Goal: Task Accomplishment & Management: Use online tool/utility

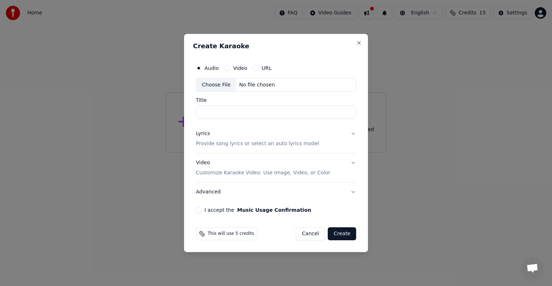
click at [242, 86] on div "No file chosen" at bounding box center [257, 84] width 41 height 7
type input "**********"
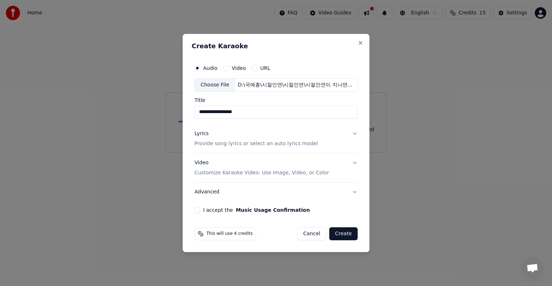
click at [309, 233] on button "Cancel" at bounding box center [311, 233] width 29 height 13
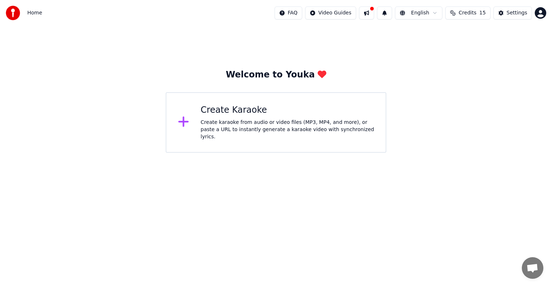
click at [240, 114] on div "Create Karaoke" at bounding box center [288, 110] width 174 height 12
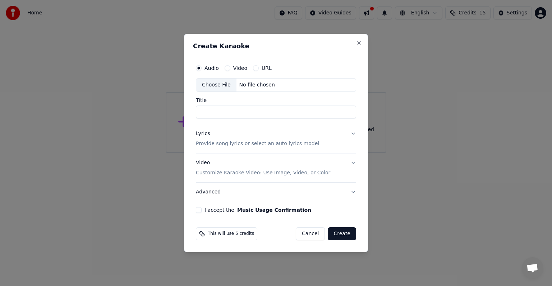
click at [246, 85] on div "No file chosen" at bounding box center [257, 84] width 41 height 7
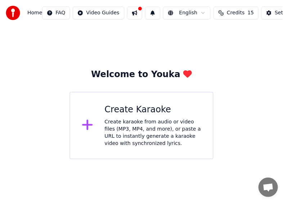
click at [123, 115] on div "Create Karaoke" at bounding box center [153, 110] width 97 height 12
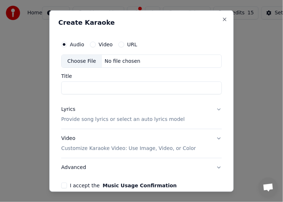
click at [123, 115] on div "Lyrics Provide song lyrics or select an auto lyrics model" at bounding box center [122, 114] width 123 height 17
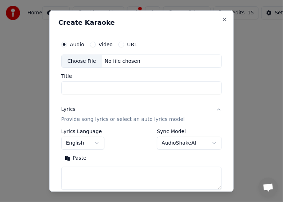
click at [108, 62] on div "No file chosen" at bounding box center [122, 61] width 41 height 7
click at [114, 63] on div "No file chosen" at bounding box center [122, 61] width 41 height 7
type input "**********"
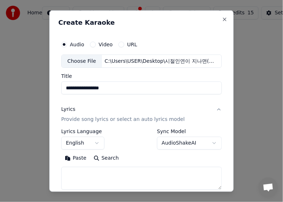
click at [96, 143] on button "English" at bounding box center [82, 143] width 43 height 13
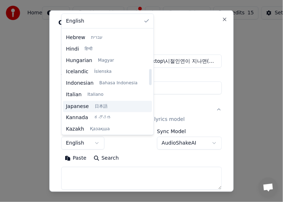
scroll to position [264, 0]
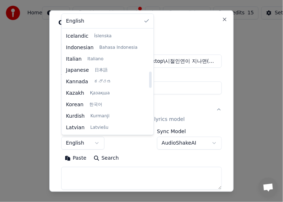
select select "**"
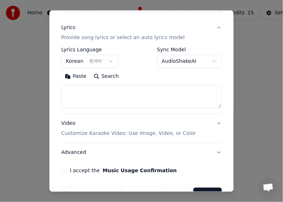
scroll to position [83, 0]
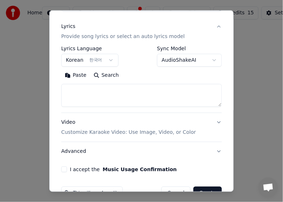
click at [97, 94] on textarea at bounding box center [141, 95] width 160 height 23
click at [89, 90] on textarea at bounding box center [141, 95] width 160 height 23
click at [80, 78] on button "Paste" at bounding box center [75, 76] width 29 height 12
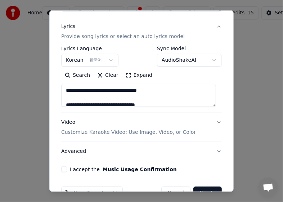
click at [104, 103] on textarea "**********" at bounding box center [138, 95] width 155 height 23
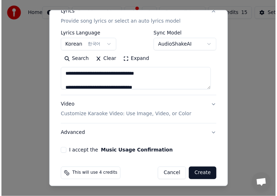
scroll to position [100, 0]
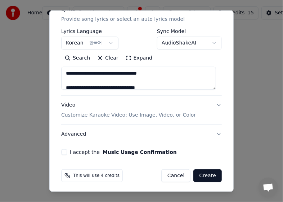
click at [63, 151] on button "I accept the Music Usage Confirmation" at bounding box center [64, 153] width 6 height 6
click at [202, 174] on button "Create" at bounding box center [207, 176] width 28 height 13
type textarea "**********"
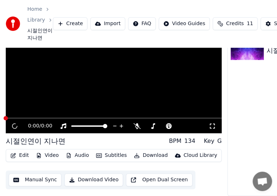
scroll to position [22, 0]
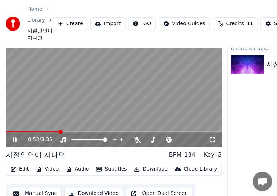
click at [121, 141] on icon at bounding box center [122, 140] width 4 height 4
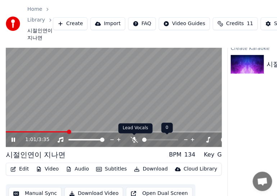
click at [134, 140] on icon at bounding box center [134, 140] width 7 height 6
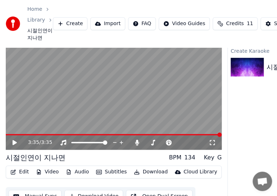
scroll to position [0, 0]
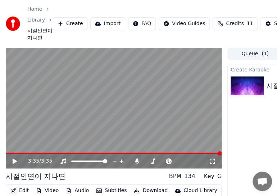
click at [14, 161] on icon at bounding box center [15, 161] width 4 height 5
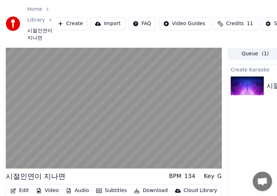
click at [174, 177] on div "BPM" at bounding box center [175, 176] width 12 height 9
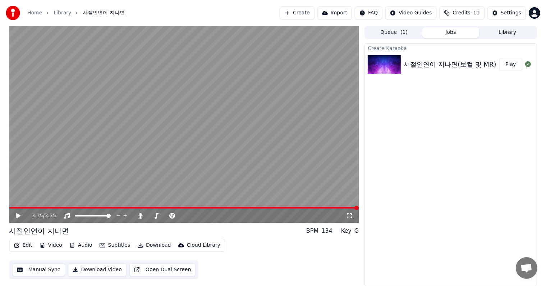
click at [18, 215] on icon at bounding box center [18, 215] width 4 height 5
click at [18, 215] on icon at bounding box center [19, 215] width 4 height 4
click at [9, 210] on span at bounding box center [11, 207] width 4 height 4
click at [17, 216] on icon at bounding box center [18, 215] width 4 height 5
click at [18, 216] on icon at bounding box center [23, 216] width 17 height 6
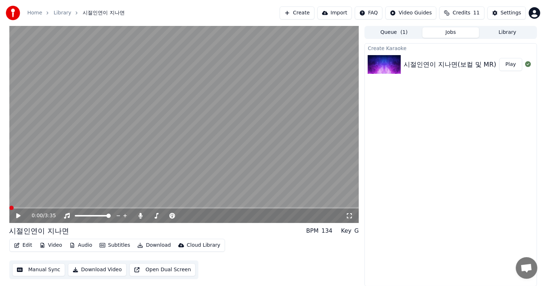
click at [9, 210] on span at bounding box center [11, 207] width 4 height 4
click at [18, 214] on icon at bounding box center [18, 215] width 4 height 5
click at [18, 214] on icon at bounding box center [23, 216] width 17 height 6
click at [9, 210] on span at bounding box center [11, 207] width 4 height 4
click at [17, 213] on icon at bounding box center [18, 215] width 4 height 5
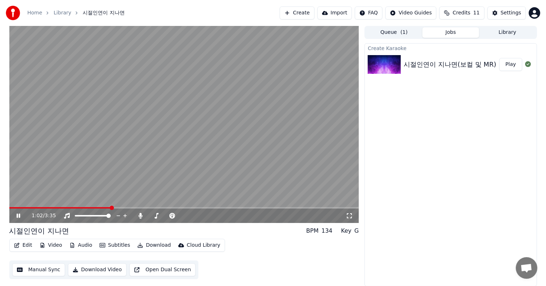
click at [218, 122] on video at bounding box center [184, 124] width 350 height 197
click at [9, 208] on span at bounding box center [11, 207] width 4 height 4
click at [90, 270] on button "Download Video" at bounding box center [97, 269] width 59 height 13
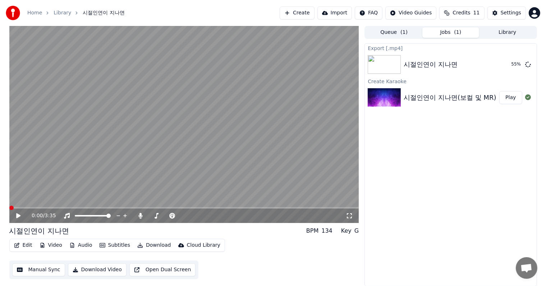
click at [18, 215] on icon at bounding box center [18, 215] width 4 height 5
click at [18, 215] on icon at bounding box center [23, 216] width 17 height 6
click at [444, 218] on div "Export [.mp4] 시절인연이 지나면 Show Create Karaoke 시절인연이 지나면(보컬 및 MR) Play" at bounding box center [451, 164] width 172 height 243
click at [307, 12] on button "Create" at bounding box center [297, 12] width 35 height 13
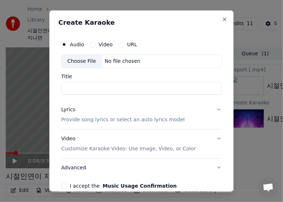
drag, startPoint x: 152, startPoint y: 19, endPoint x: 209, endPoint y: 11, distance: 58.2
click at [209, 11] on div "Create Karaoke Audio Video URL Choose File No file chosen Title Lyrics Provide …" at bounding box center [141, 101] width 184 height 182
drag, startPoint x: 187, startPoint y: 17, endPoint x: 209, endPoint y: 21, distance: 22.4
click at [209, 21] on div "Create Karaoke Audio Video URL Choose File No file chosen Title Lyrics Provide …" at bounding box center [141, 101] width 184 height 182
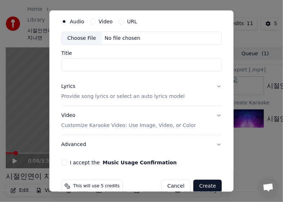
scroll to position [35, 0]
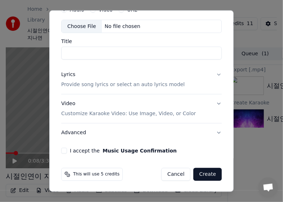
click at [65, 150] on button "I accept the Music Usage Confirmation" at bounding box center [64, 151] width 6 height 6
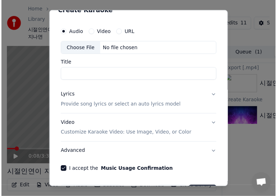
scroll to position [0, 0]
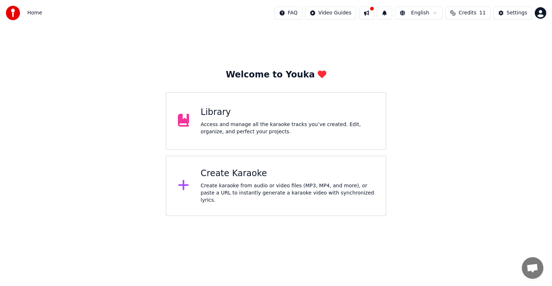
click at [220, 177] on div "Create Karaoke" at bounding box center [288, 174] width 174 height 12
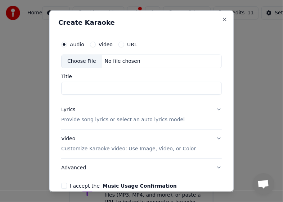
click at [110, 58] on div "No file chosen" at bounding box center [122, 61] width 41 height 7
click at [117, 62] on div "No file chosen" at bounding box center [122, 61] width 41 height 7
type input "**********"
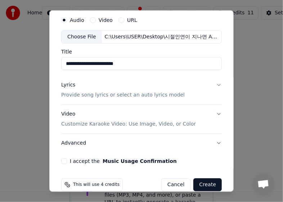
scroll to position [35, 0]
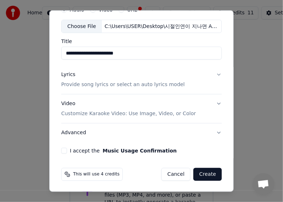
click at [65, 151] on button "I accept the Music Usage Confirmation" at bounding box center [64, 151] width 6 height 6
click at [199, 174] on button "Create" at bounding box center [207, 174] width 28 height 13
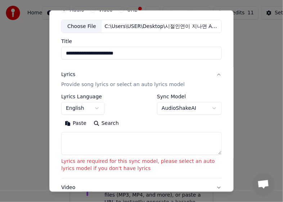
click at [99, 111] on body "**********" at bounding box center [141, 113] width 283 height 226
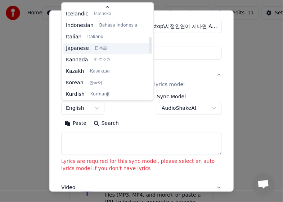
scroll to position [264, 0]
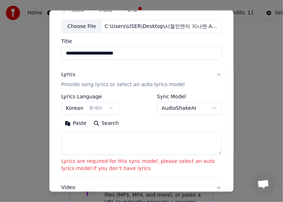
click at [77, 124] on button "Paste" at bounding box center [75, 124] width 29 height 12
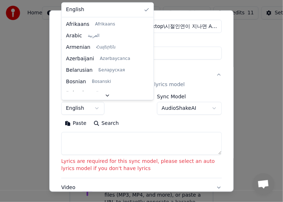
click at [97, 108] on body "**********" at bounding box center [141, 113] width 283 height 226
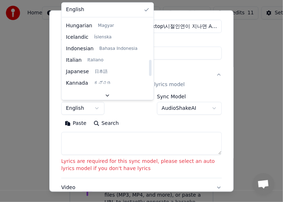
scroll to position [324, 0]
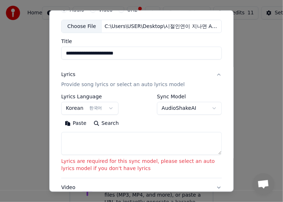
click at [103, 126] on button "Search" at bounding box center [106, 124] width 32 height 12
click at [68, 139] on textarea at bounding box center [141, 143] width 160 height 23
click at [120, 123] on div "Paste Search" at bounding box center [141, 124] width 160 height 12
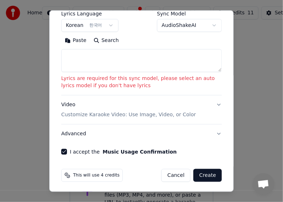
scroll to position [119, 0]
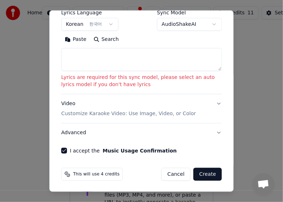
click at [204, 173] on button "Create" at bounding box center [207, 174] width 28 height 13
click at [95, 24] on body "**********" at bounding box center [141, 113] width 283 height 226
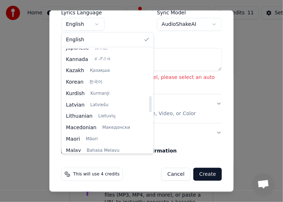
scroll to position [300, 0]
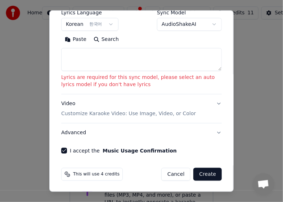
click at [208, 175] on button "Create" at bounding box center [207, 174] width 28 height 13
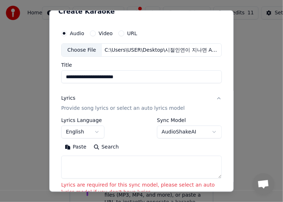
scroll to position [0, 0]
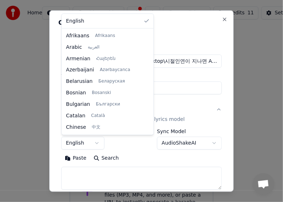
click at [96, 145] on body "**********" at bounding box center [141, 113] width 283 height 226
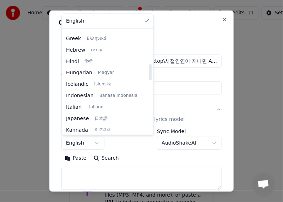
scroll to position [324, 0]
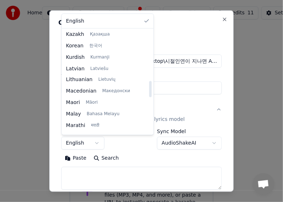
select select "**"
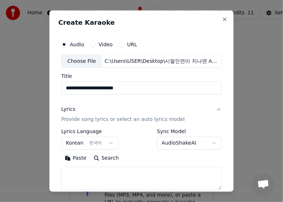
click at [76, 158] on button "Paste" at bounding box center [75, 159] width 29 height 12
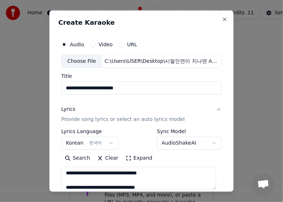
scroll to position [0, 0]
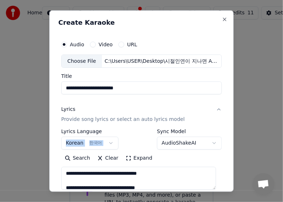
drag, startPoint x: 226, startPoint y: 118, endPoint x: 223, endPoint y: 134, distance: 15.7
click at [223, 134] on div "**********" at bounding box center [141, 101] width 184 height 182
click at [214, 127] on button "Lyrics Provide song lyrics or select an auto lyrics model" at bounding box center [141, 114] width 160 height 29
type textarea "**********"
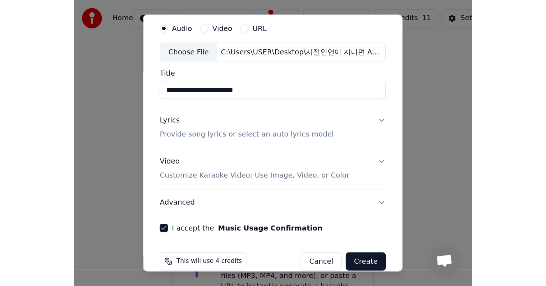
scroll to position [35, 0]
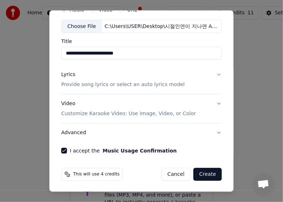
click at [197, 176] on button "Create" at bounding box center [207, 174] width 28 height 13
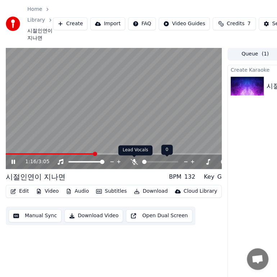
click at [134, 161] on icon at bounding box center [134, 162] width 7 height 6
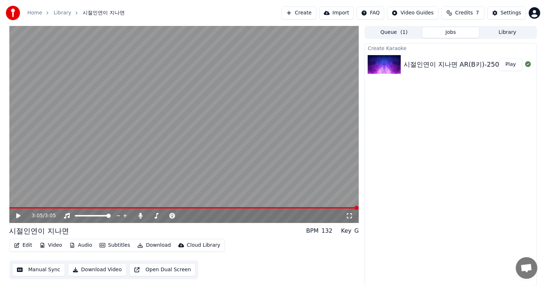
click at [94, 269] on button "Download Video" at bounding box center [97, 269] width 59 height 13
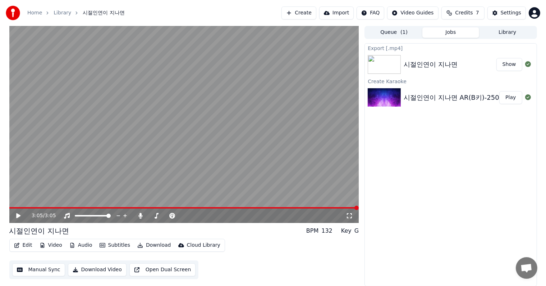
click at [17, 217] on icon at bounding box center [18, 215] width 4 height 5
click at [392, 192] on div "Export [.mp4] 시절인연이 지나면 Show Create Karaoke 시절인연이 지나면 AR(B키)-250816-23 Play" at bounding box center [451, 164] width 172 height 243
click at [15, 214] on icon at bounding box center [23, 216] width 17 height 6
click at [388, 180] on div "Export [.mp4] 시절인연이 지나면 Show Create Karaoke 시절인연이 지나면 AR(B키)-250816-23 Play" at bounding box center [451, 164] width 172 height 243
click at [507, 64] on button "Show" at bounding box center [510, 64] width 26 height 13
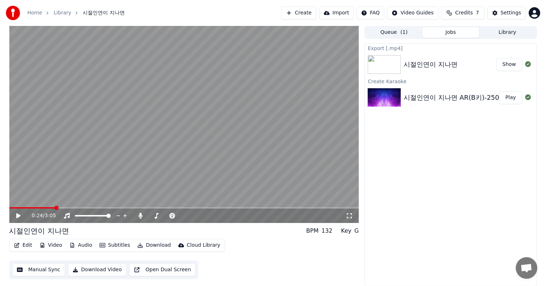
click at [16, 218] on icon at bounding box center [23, 216] width 17 height 6
drag, startPoint x: 136, startPoint y: 213, endPoint x: 137, endPoint y: 217, distance: 4.7
click at [136, 215] on div "0:34 / 3:05" at bounding box center [184, 215] width 350 height 14
click at [139, 217] on icon at bounding box center [141, 216] width 4 height 6
click at [139, 218] on icon at bounding box center [140, 216] width 7 height 6
